Goal: Information Seeking & Learning: Learn about a topic

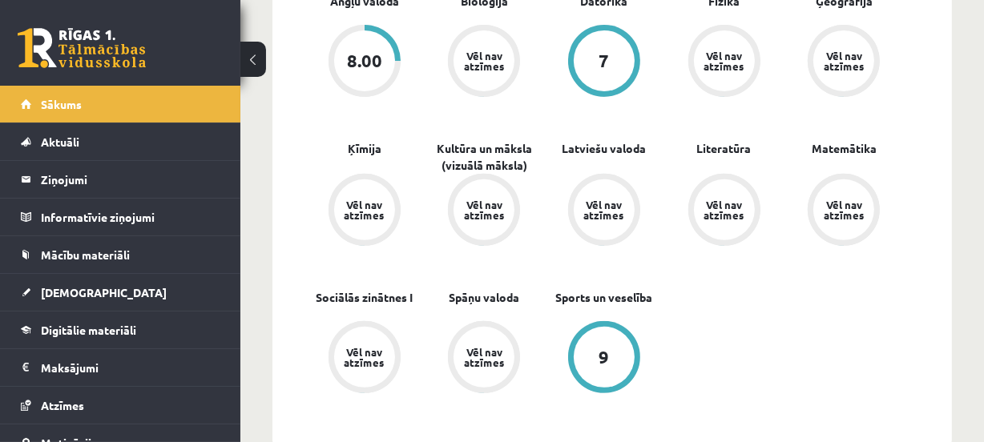
scroll to position [559, 0]
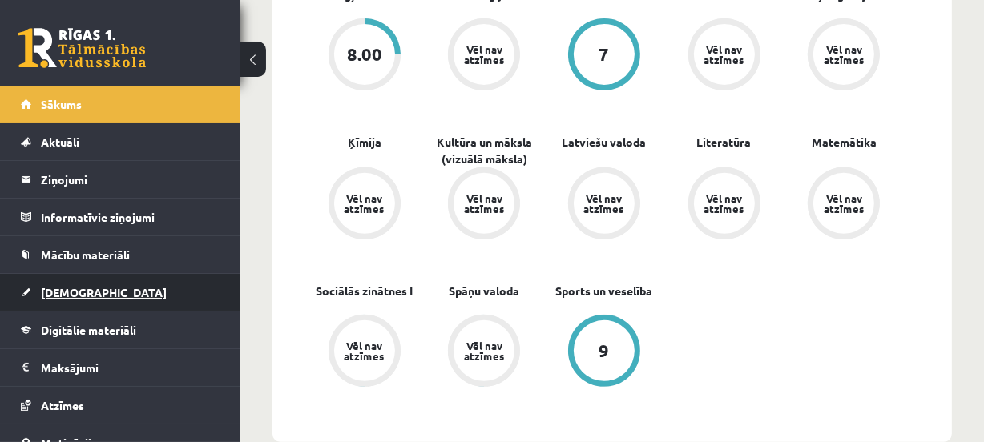
click at [138, 288] on link "[DEMOGRAPHIC_DATA]" at bounding box center [121, 292] width 200 height 37
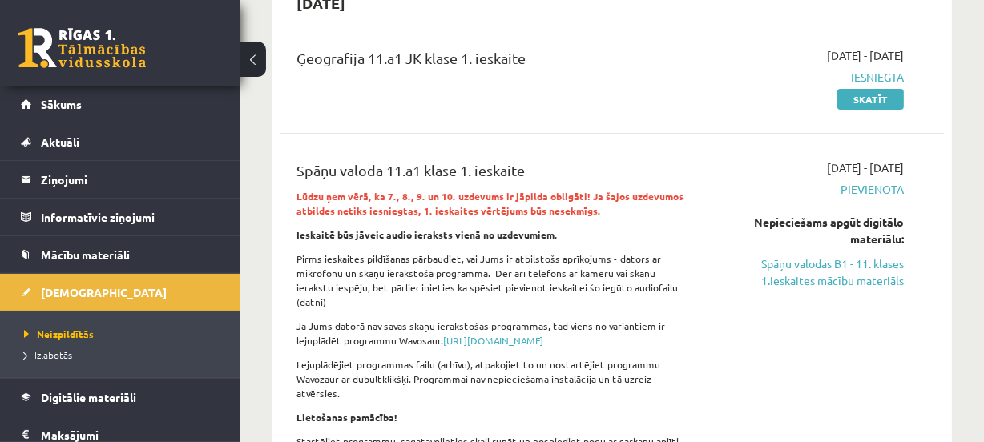
scroll to position [194, 0]
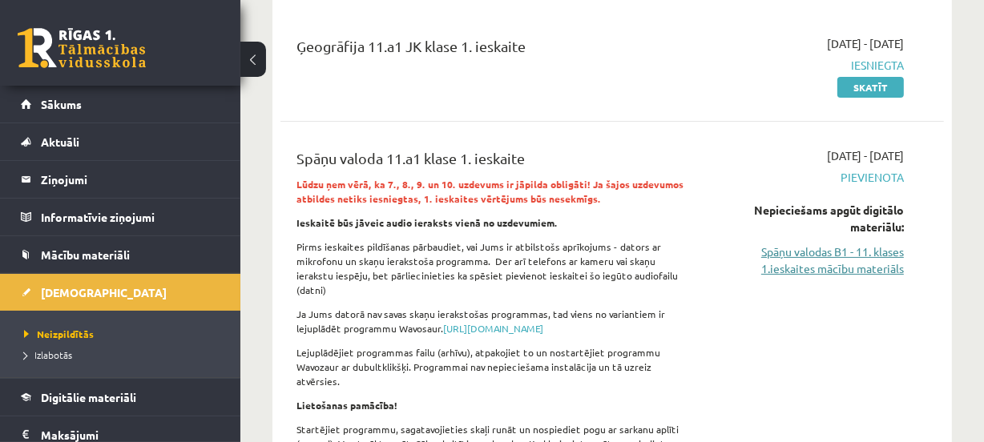
click at [852, 255] on link "Spāņu valodas B1 - 11. klases 1.ieskaites mācību materiāls" at bounding box center [810, 261] width 187 height 34
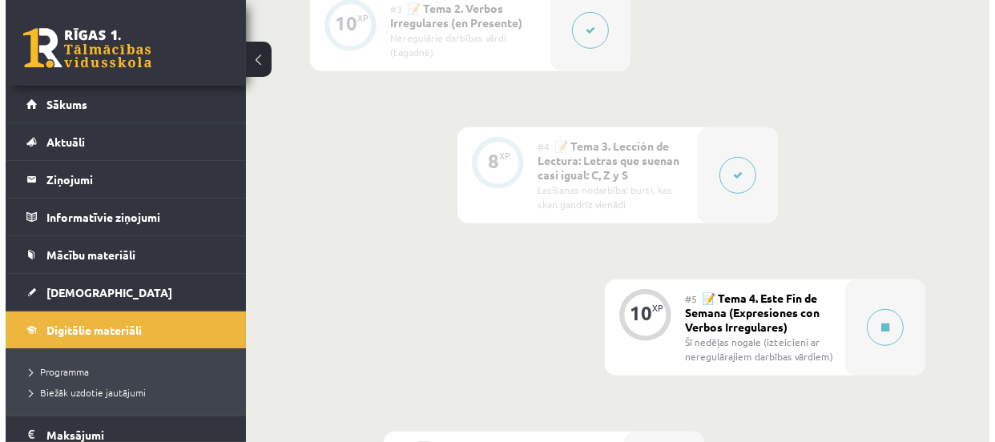
scroll to position [849, 0]
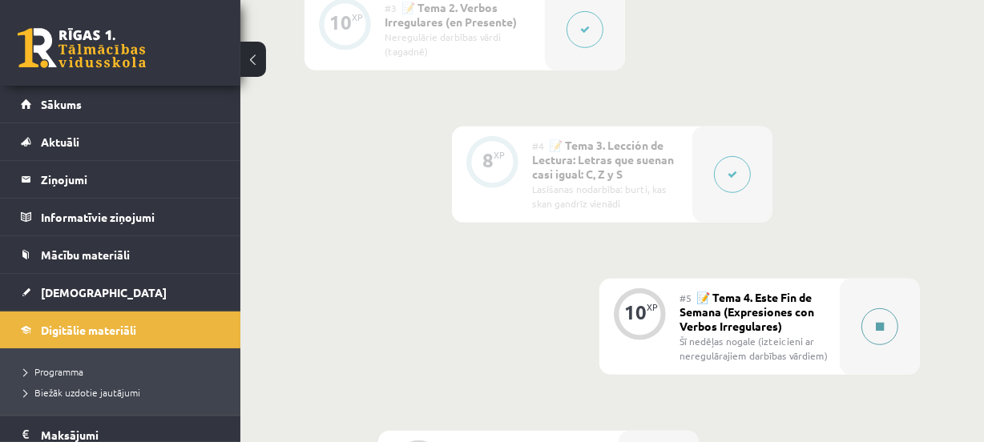
click at [892, 318] on button at bounding box center [879, 326] width 37 height 37
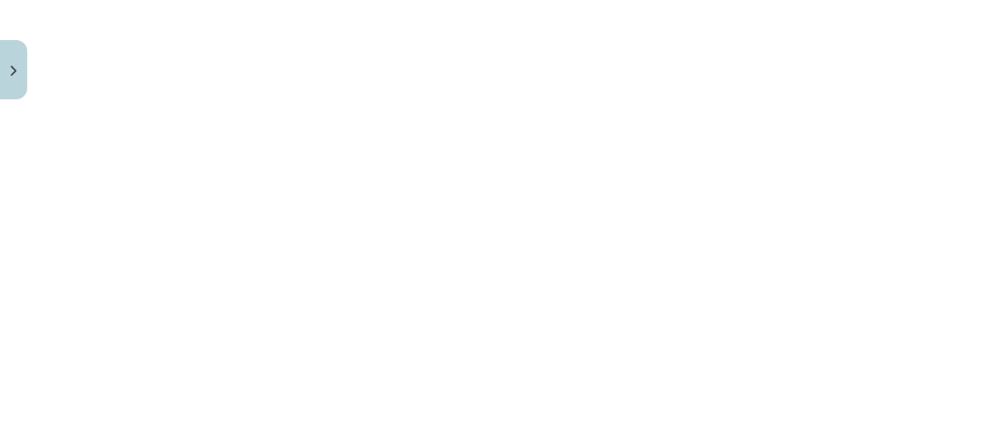
scroll to position [1019, 0]
click at [915, 139] on div "Mācību tēma: Spāņu valodas b1 - 11. klases 1.ieskaites mācību materiāls #5 📝 Te…" at bounding box center [497, 221] width 995 height 442
